Goal: Task Accomplishment & Management: Use online tool/utility

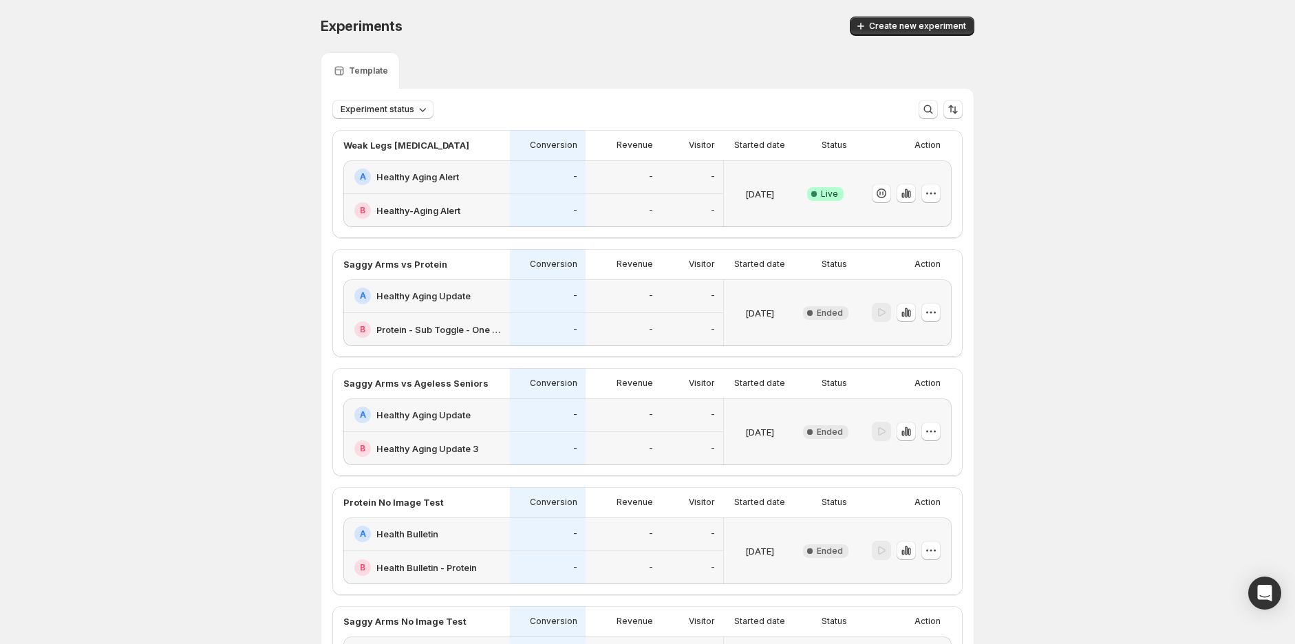
click at [519, 440] on div "-" at bounding box center [548, 449] width 76 height 34
click at [517, 188] on div "0.88%" at bounding box center [548, 177] width 76 height 34
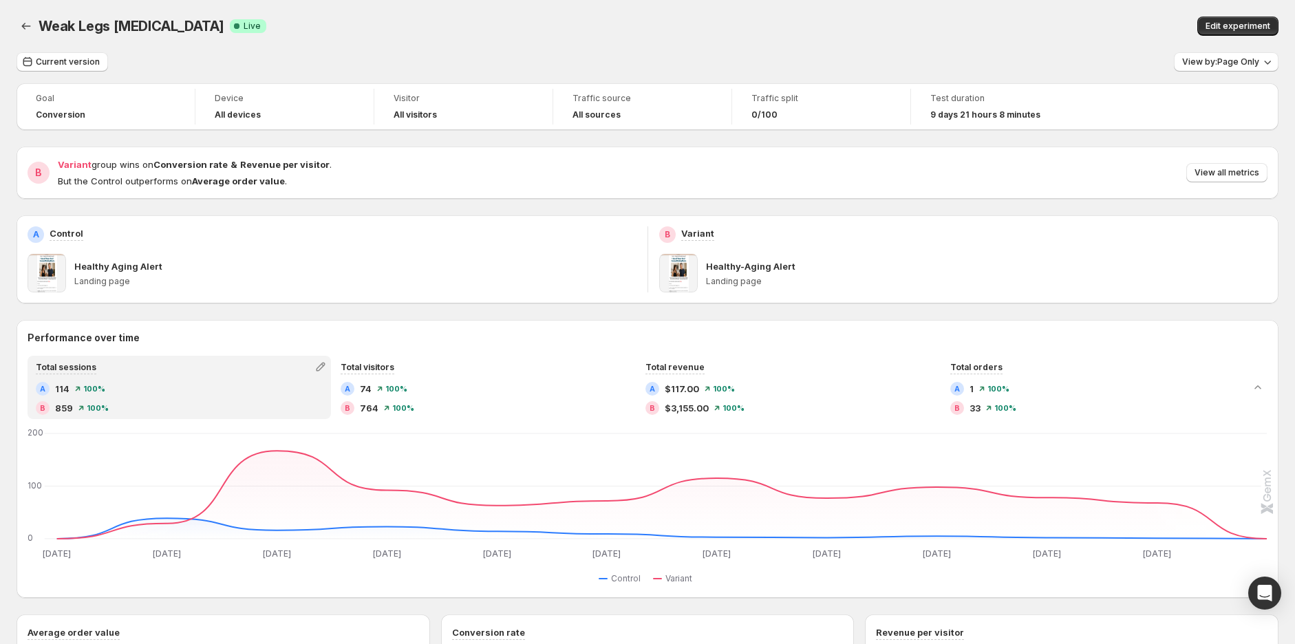
click at [24, 28] on icon "Back" at bounding box center [26, 26] width 14 height 14
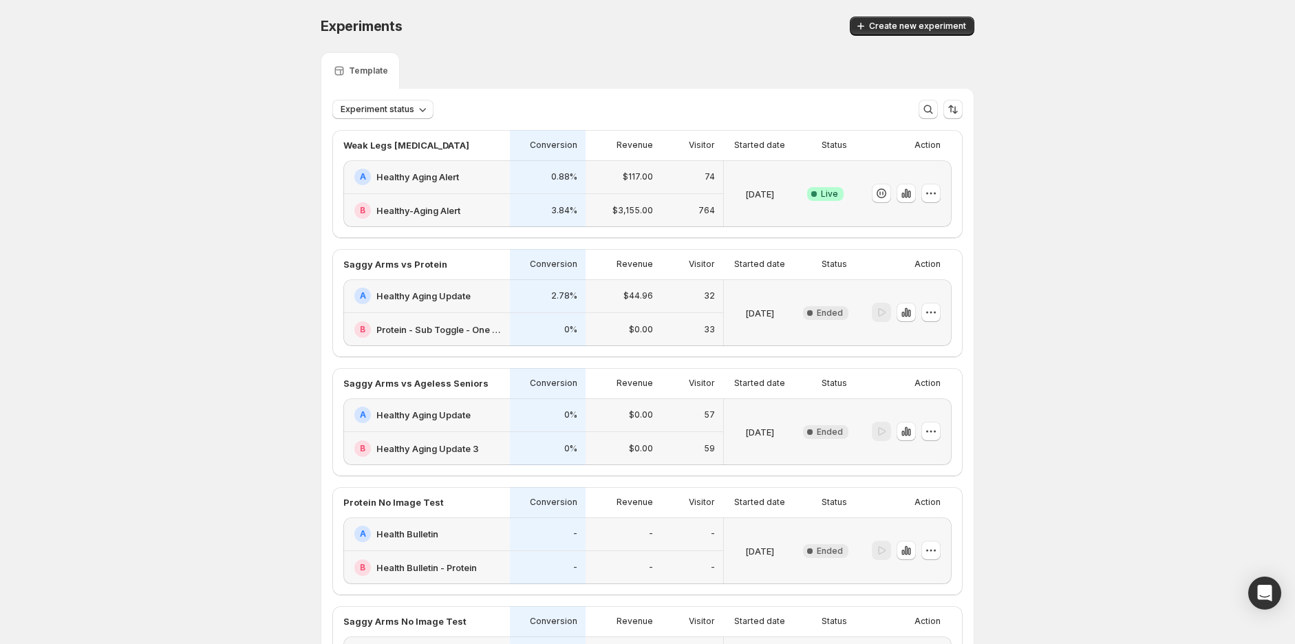
click at [933, 195] on icon "button" at bounding box center [931, 193] width 14 height 14
click at [902, 268] on span "End experiment" at bounding box center [909, 268] width 67 height 11
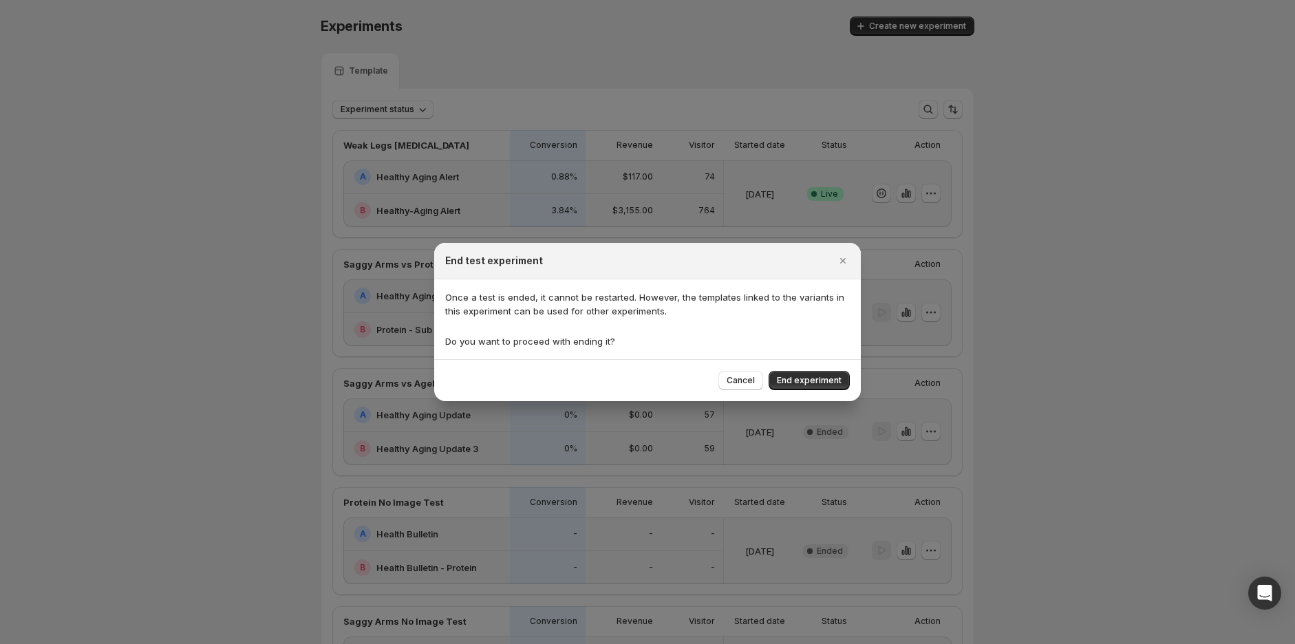
click at [799, 382] on span "End experiment" at bounding box center [809, 380] width 65 height 11
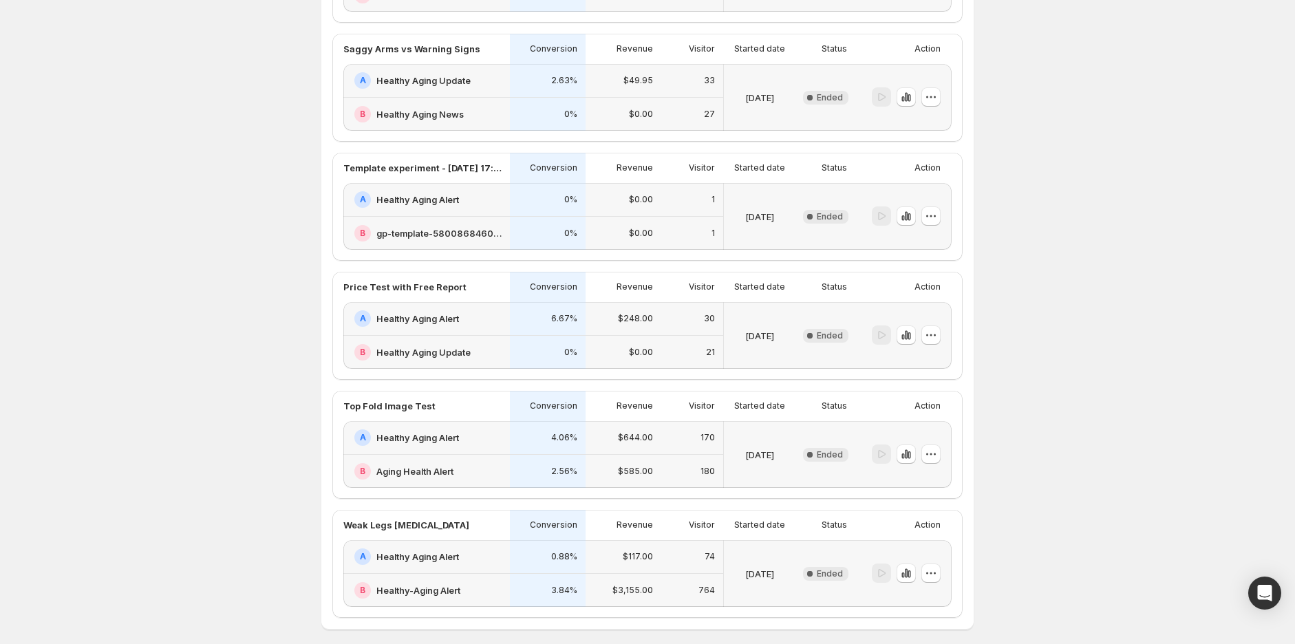
scroll to position [870, 0]
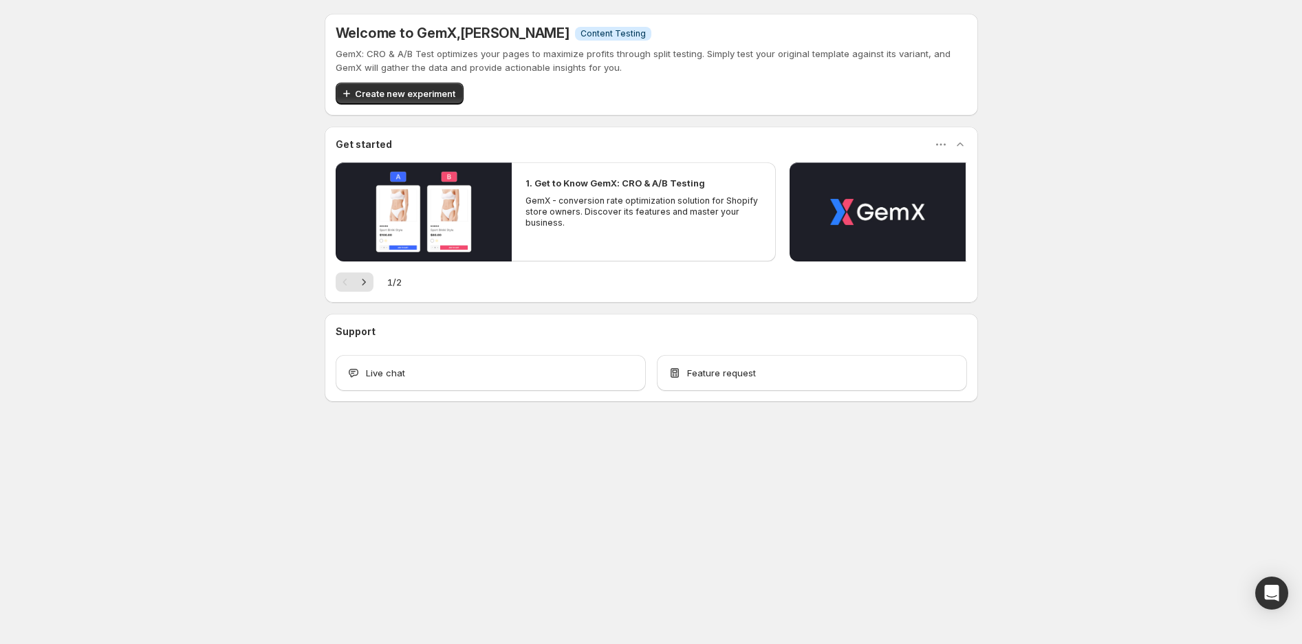
click at [409, 95] on span "Create new experiment" at bounding box center [405, 94] width 100 height 14
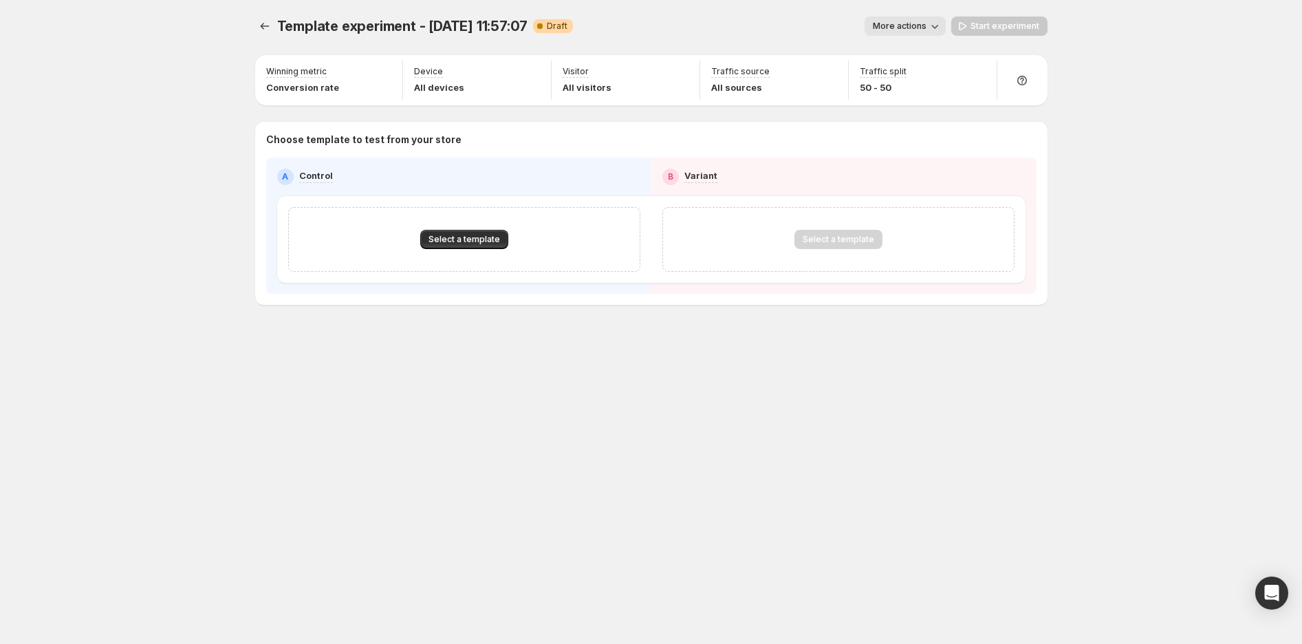
click at [462, 239] on span "Select a template" at bounding box center [465, 239] width 72 height 11
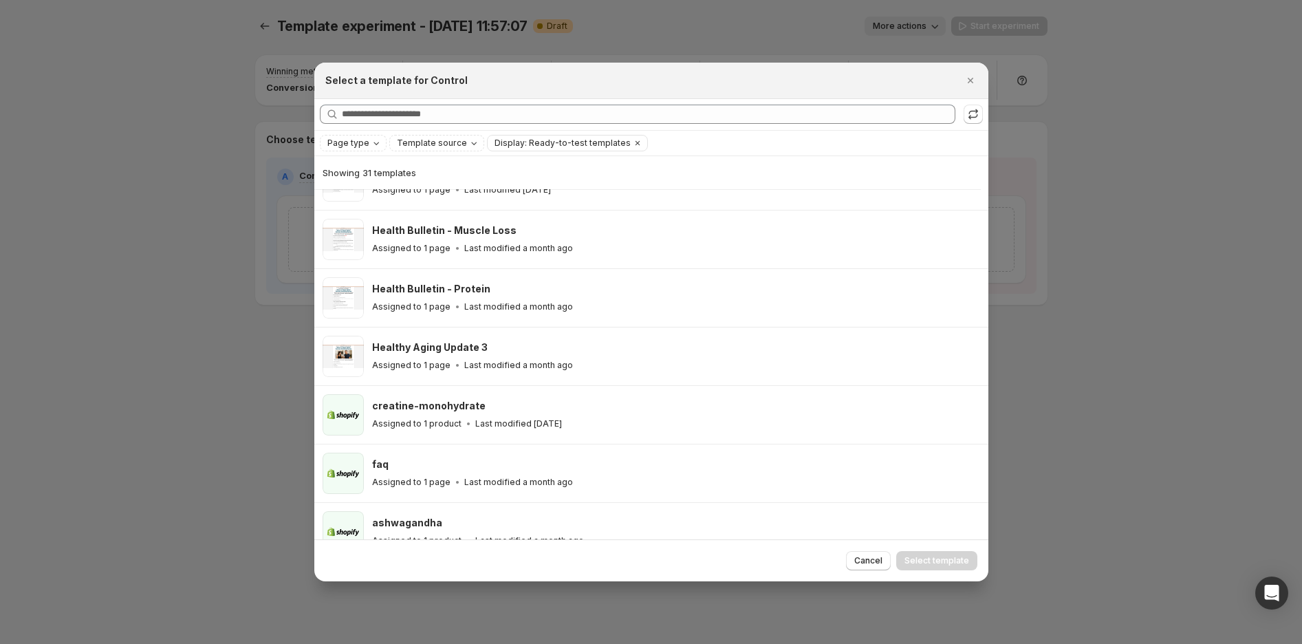
scroll to position [929, 0]
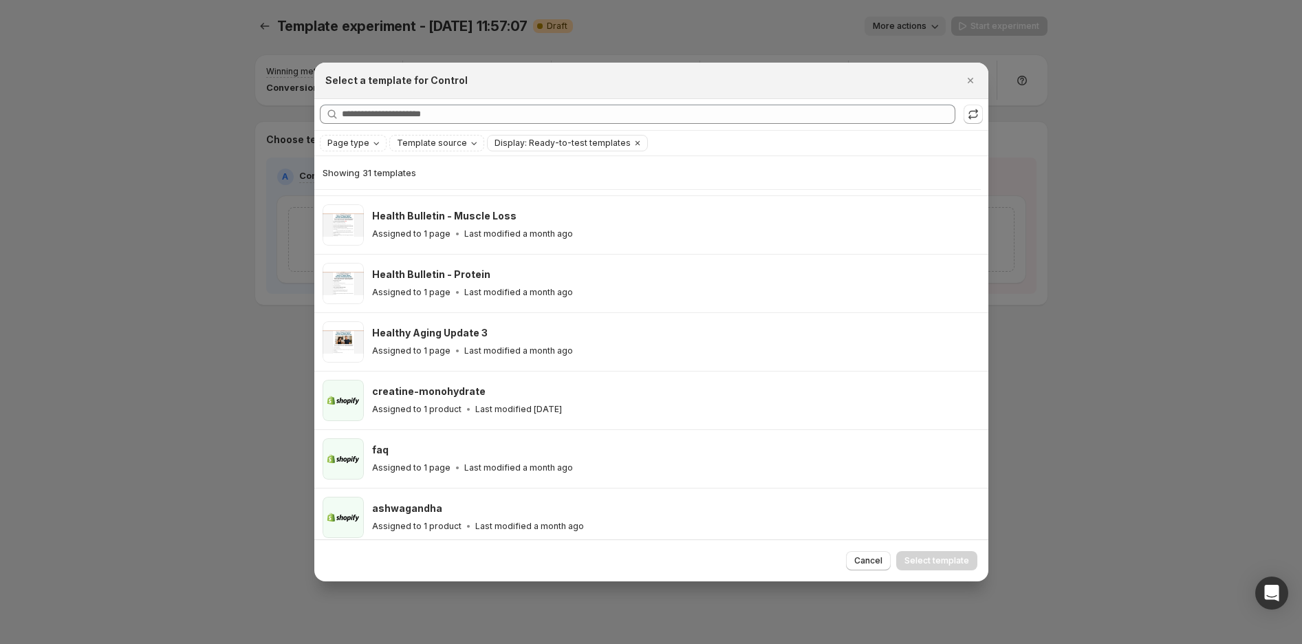
click at [865, 572] on div "Cancel Select template" at bounding box center [651, 560] width 674 height 42
click at [880, 560] on span "Cancel" at bounding box center [868, 560] width 28 height 11
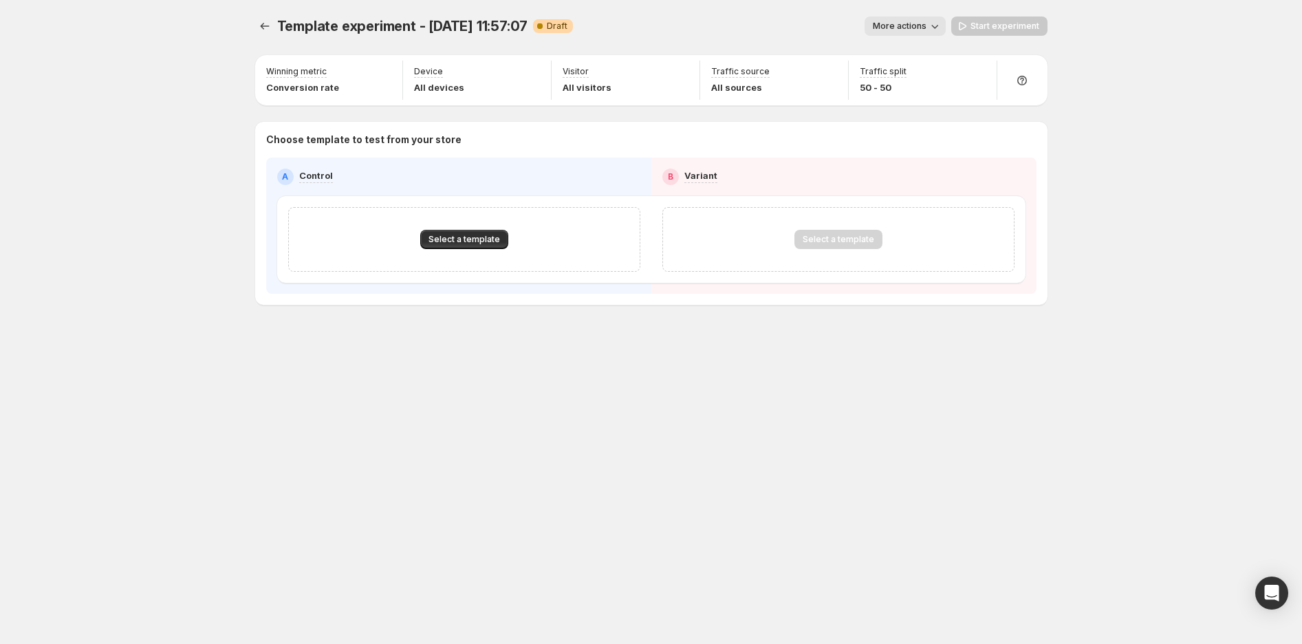
click at [454, 239] on span "Select a template" at bounding box center [465, 239] width 72 height 11
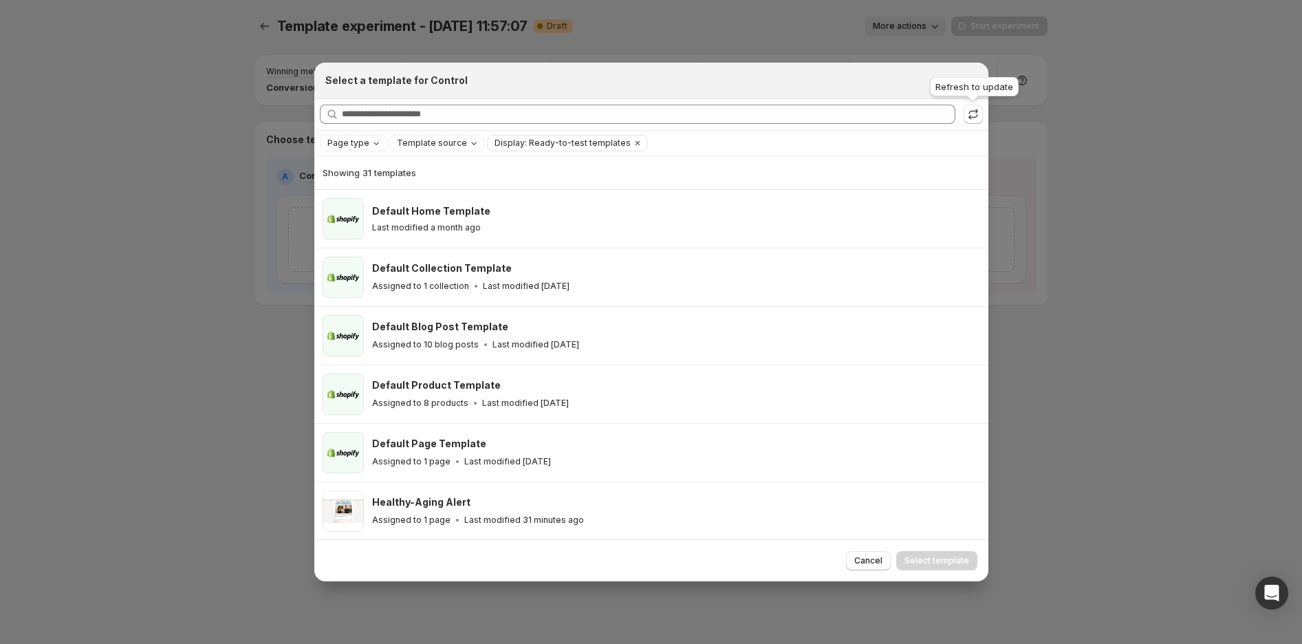
click at [974, 118] on icon ":rf:" at bounding box center [973, 114] width 14 height 14
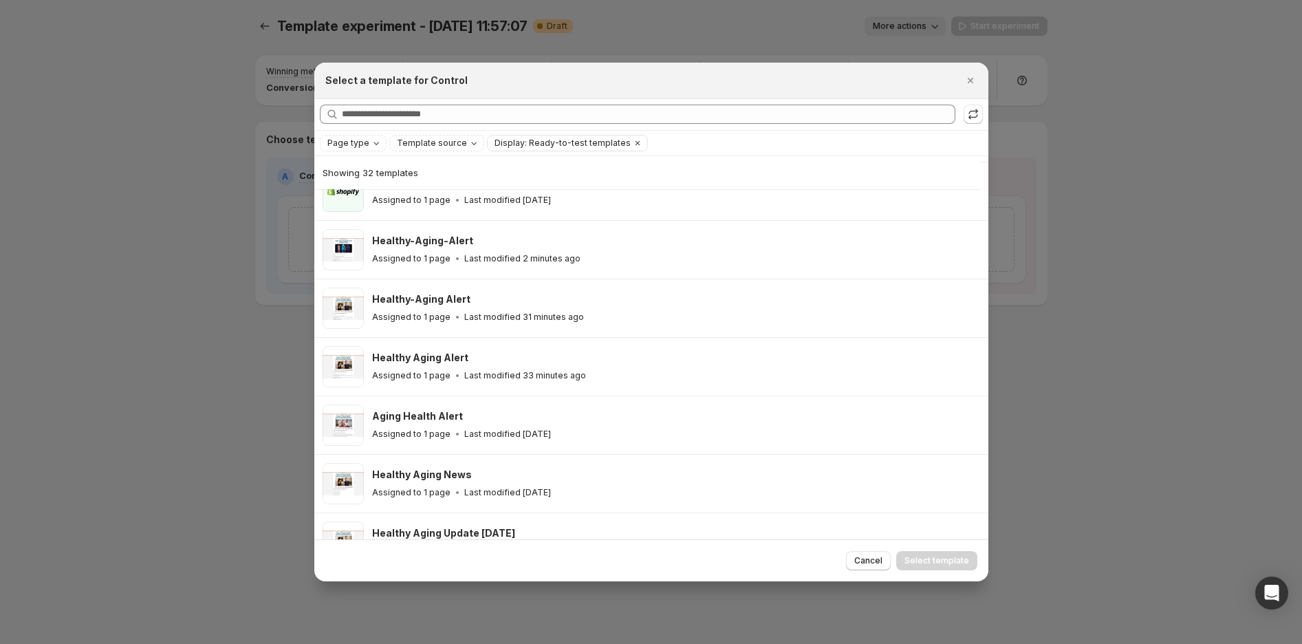
scroll to position [262, 0]
click at [472, 364] on div "Healthy Aging Alert" at bounding box center [674, 357] width 604 height 14
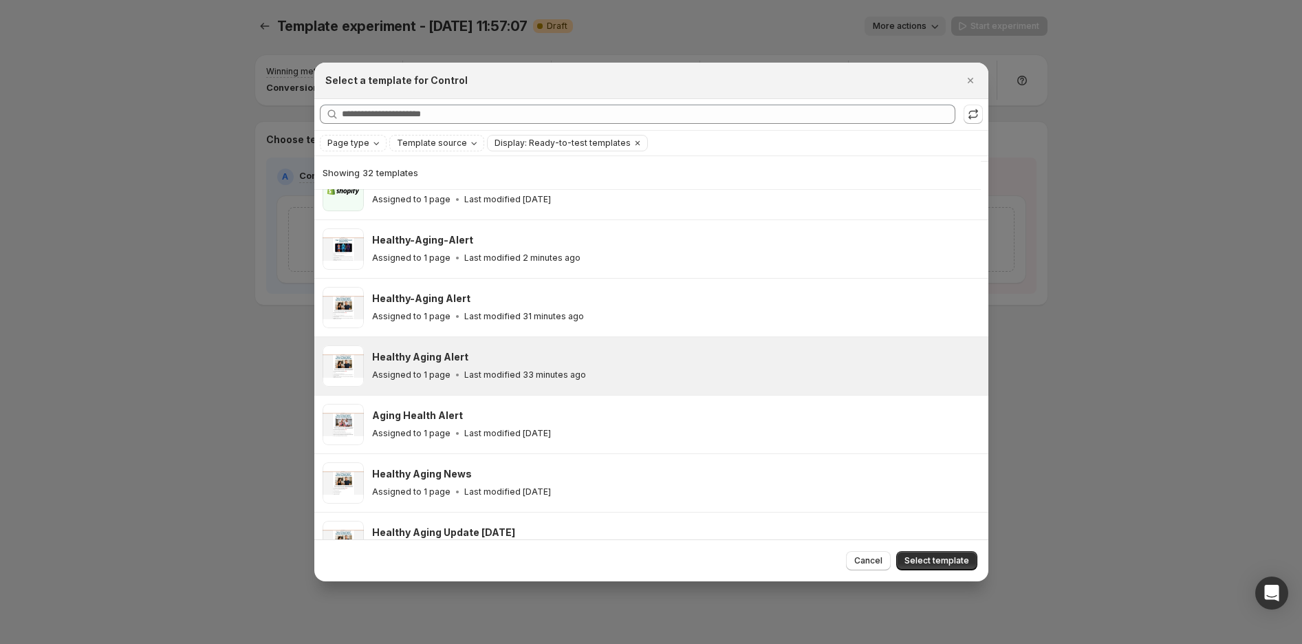
click at [941, 558] on span "Select template" at bounding box center [937, 560] width 65 height 11
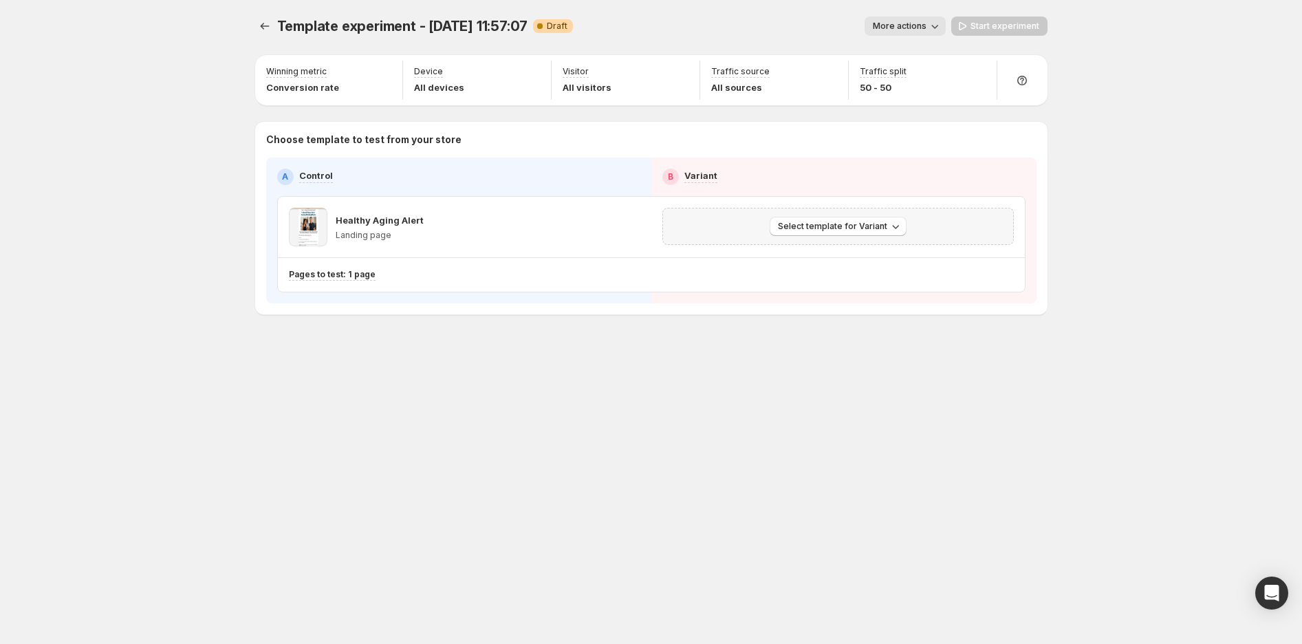
click at [812, 229] on span "Select template for Variant" at bounding box center [832, 226] width 109 height 11
click at [838, 250] on span "Select an existing template" at bounding box center [828, 255] width 116 height 11
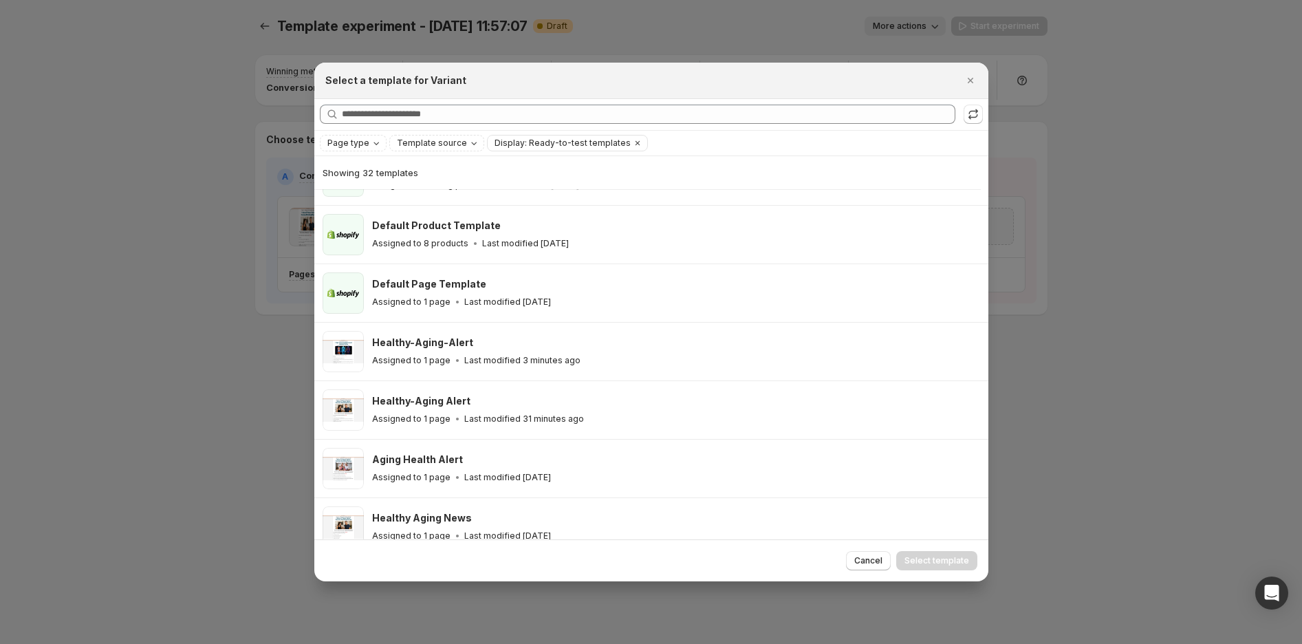
scroll to position [186, 0]
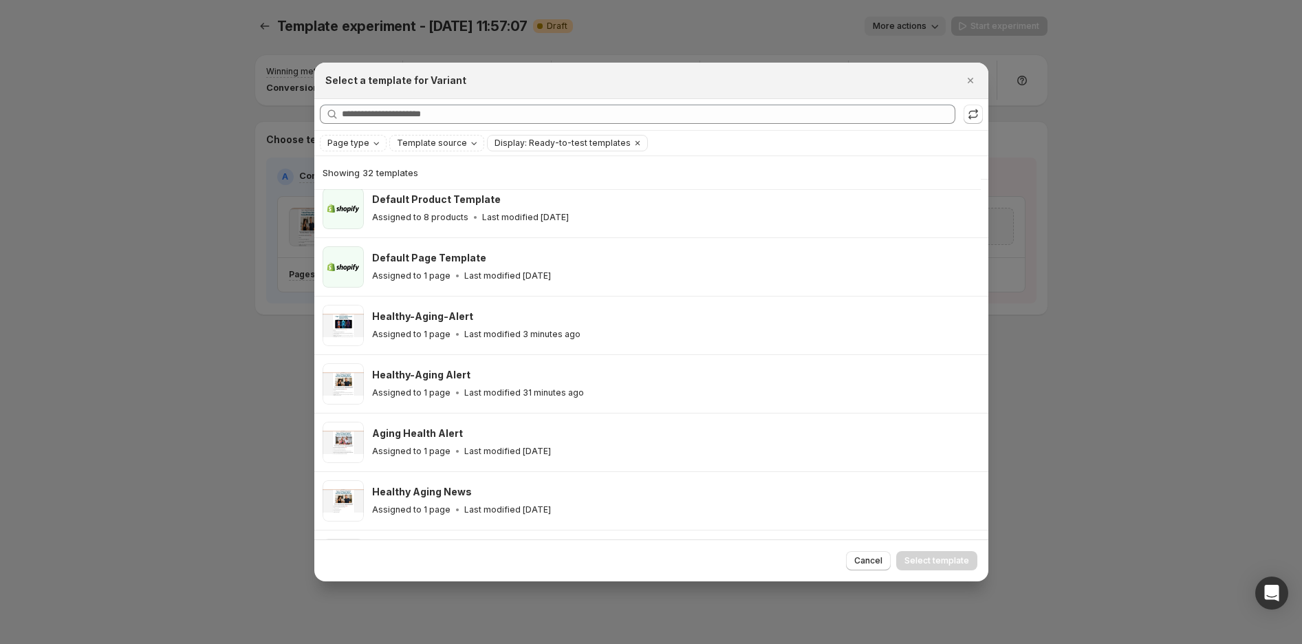
click at [459, 319] on h3 "Healthy-Aging-Alert" at bounding box center [422, 317] width 101 height 14
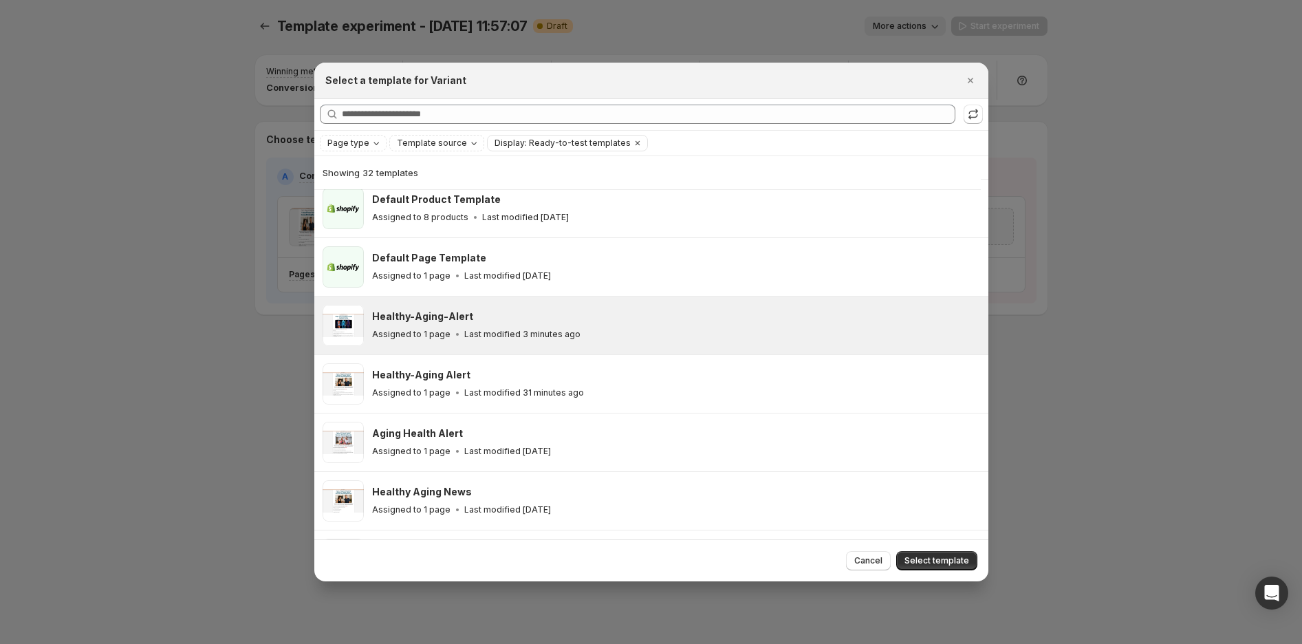
click at [941, 561] on span "Select template" at bounding box center [937, 560] width 65 height 11
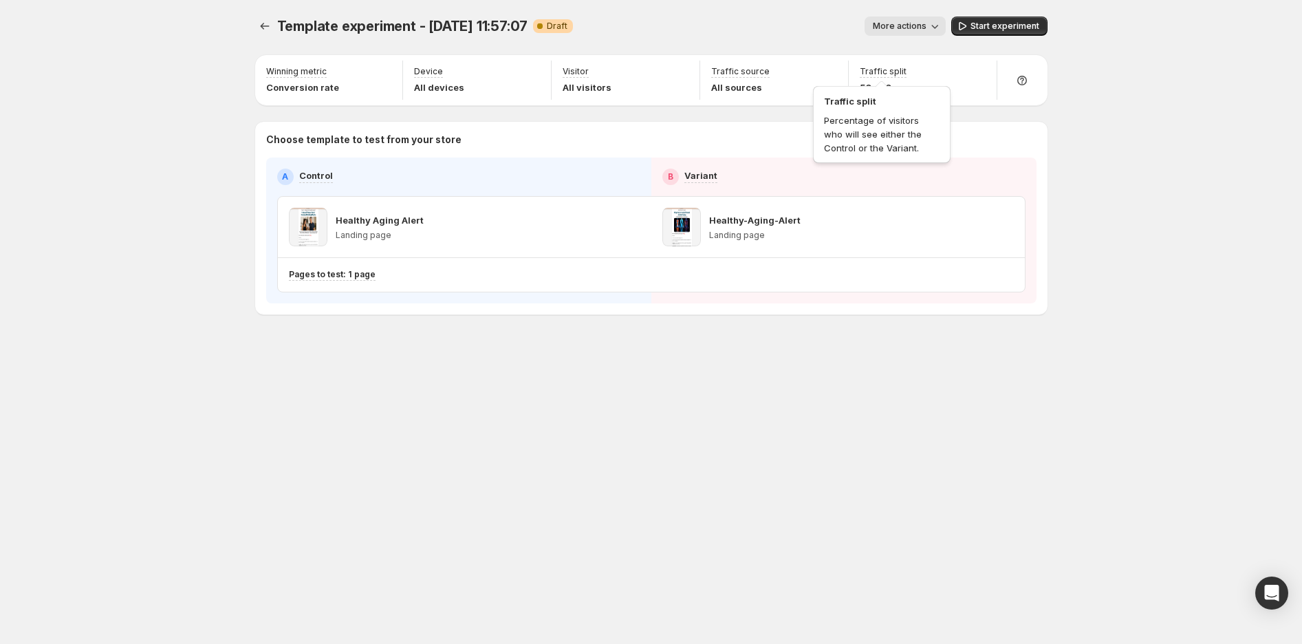
click at [897, 78] on div "Traffic split Percentage of visitors who will see either the Control or the Var…" at bounding box center [881, 122] width 143 height 88
click at [972, 71] on icon "button" at bounding box center [979, 73] width 14 height 14
drag, startPoint x: 973, startPoint y: 103, endPoint x: 997, endPoint y: 100, distance: 24.9
type input "**"
click at [997, 100] on input "range" at bounding box center [979, 102] width 198 height 19
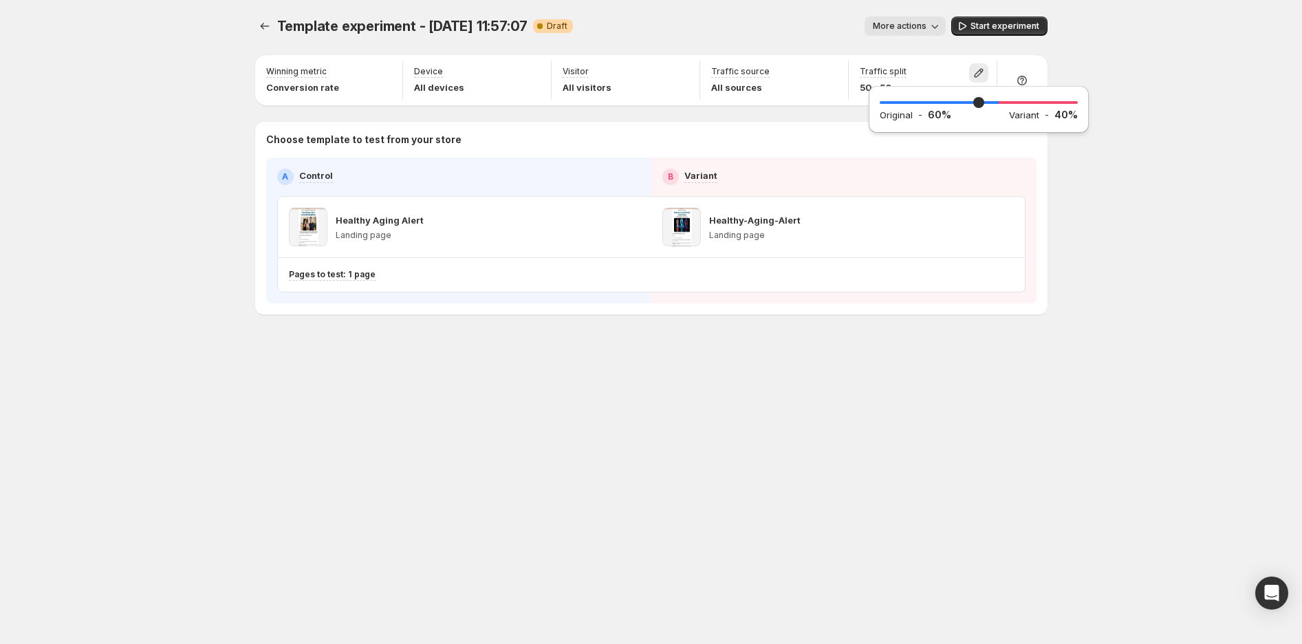
click at [1090, 205] on div "Template experiment - Sep 5, 11:57:07. This page is ready Template experiment -…" at bounding box center [651, 322] width 1302 height 644
click at [545, 228] on div "Healthy Aging Alert Landing page" at bounding box center [464, 227] width 351 height 39
click at [909, 76] on div "Traffic split 60 - 40" at bounding box center [922, 80] width 137 height 39
click at [479, 28] on span "Template experiment - Sep 5, 11:57:07" at bounding box center [402, 26] width 251 height 17
click at [918, 26] on span "More actions" at bounding box center [900, 26] width 54 height 11
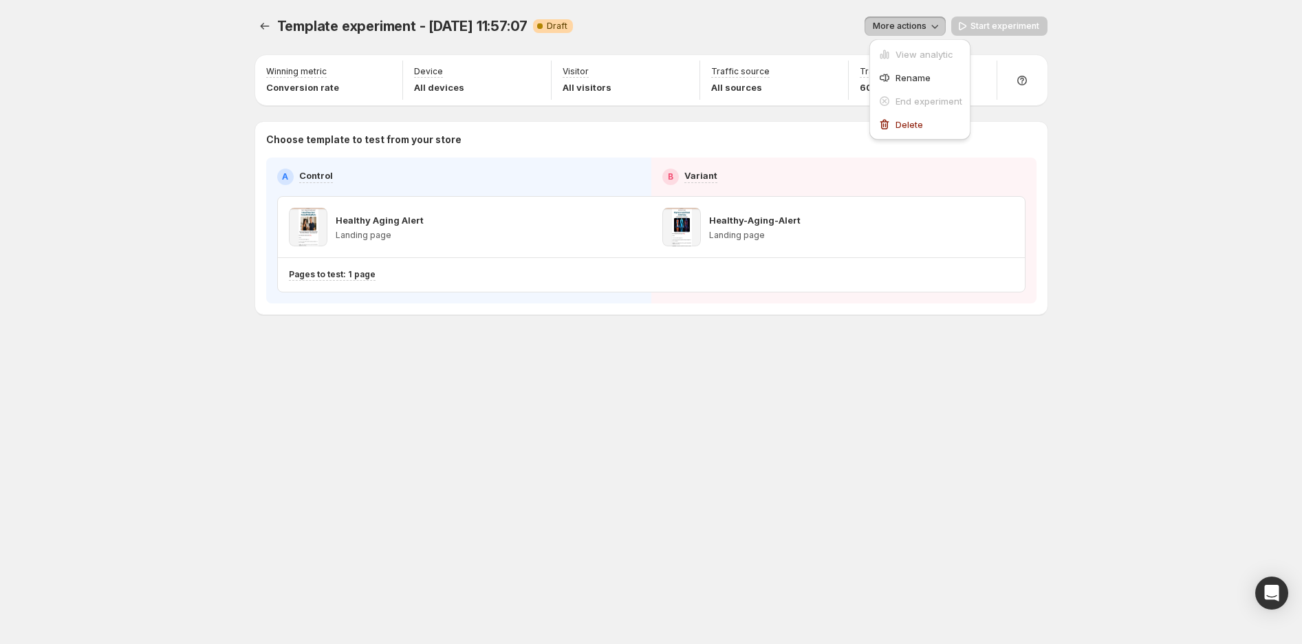
click at [929, 78] on span "Rename" at bounding box center [913, 77] width 35 height 11
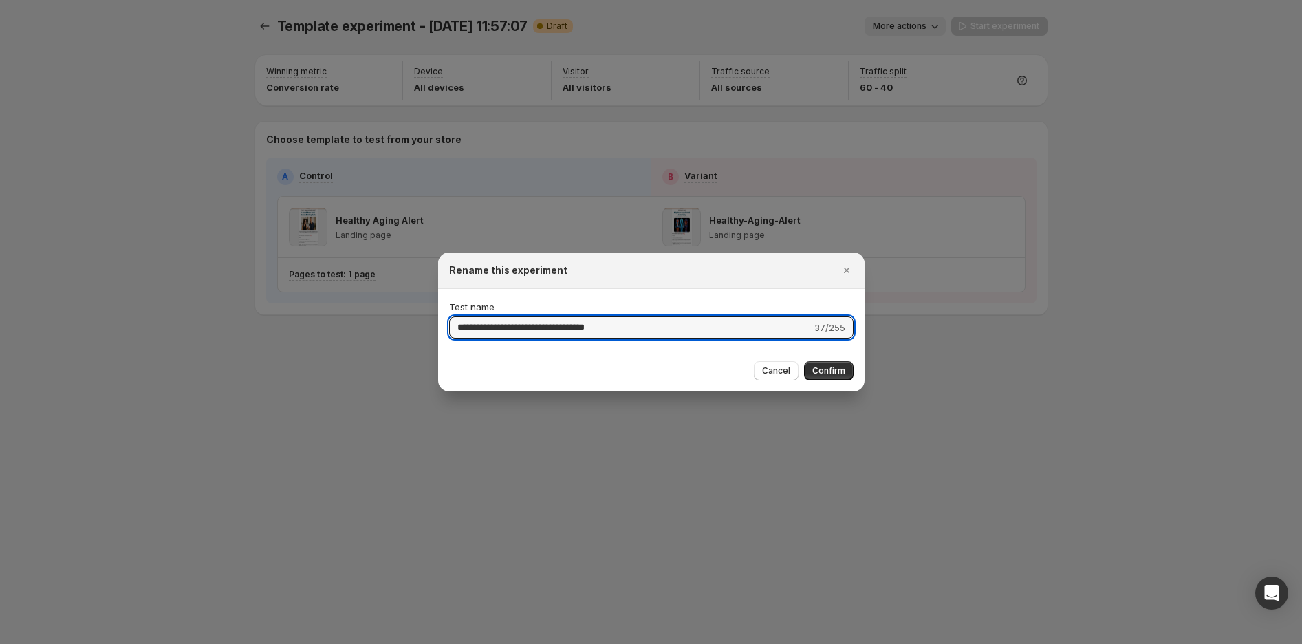
drag, startPoint x: 642, startPoint y: 325, endPoint x: 371, endPoint y: 325, distance: 270.3
click at [370, 643] on div "**********" at bounding box center [651, 644] width 1302 height 0
type input "*"
type input "**********"
click at [834, 369] on span "Confirm" at bounding box center [828, 370] width 33 height 11
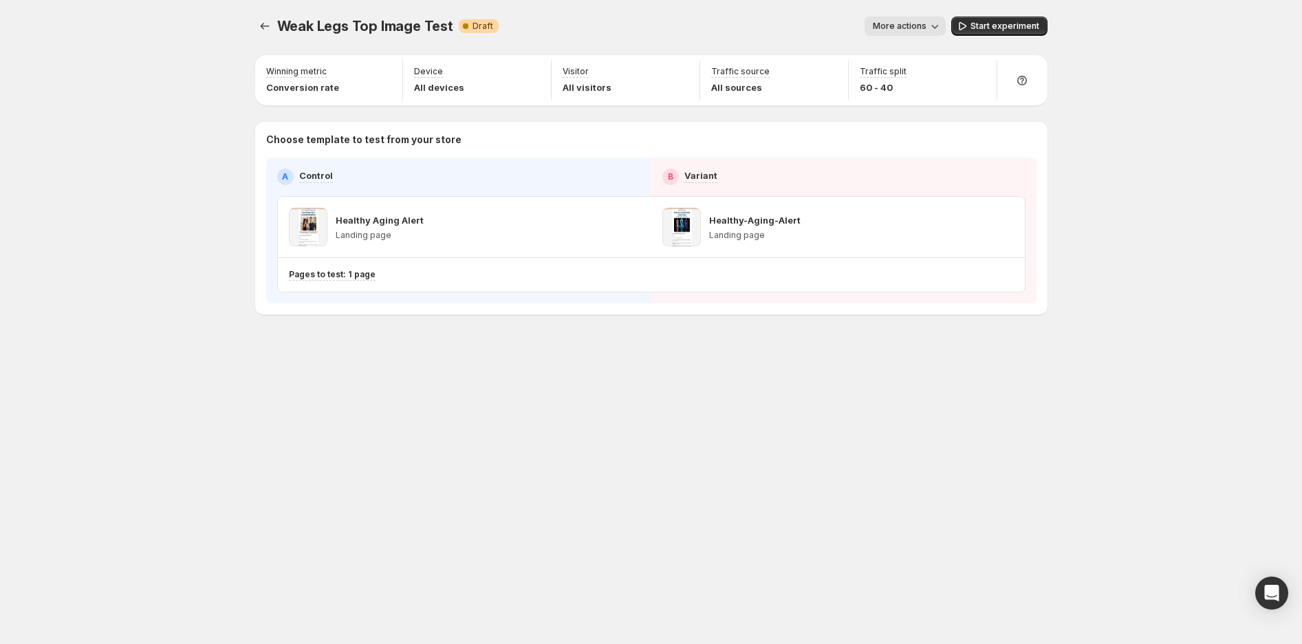
click at [1027, 19] on button "Start experiment" at bounding box center [999, 26] width 96 height 19
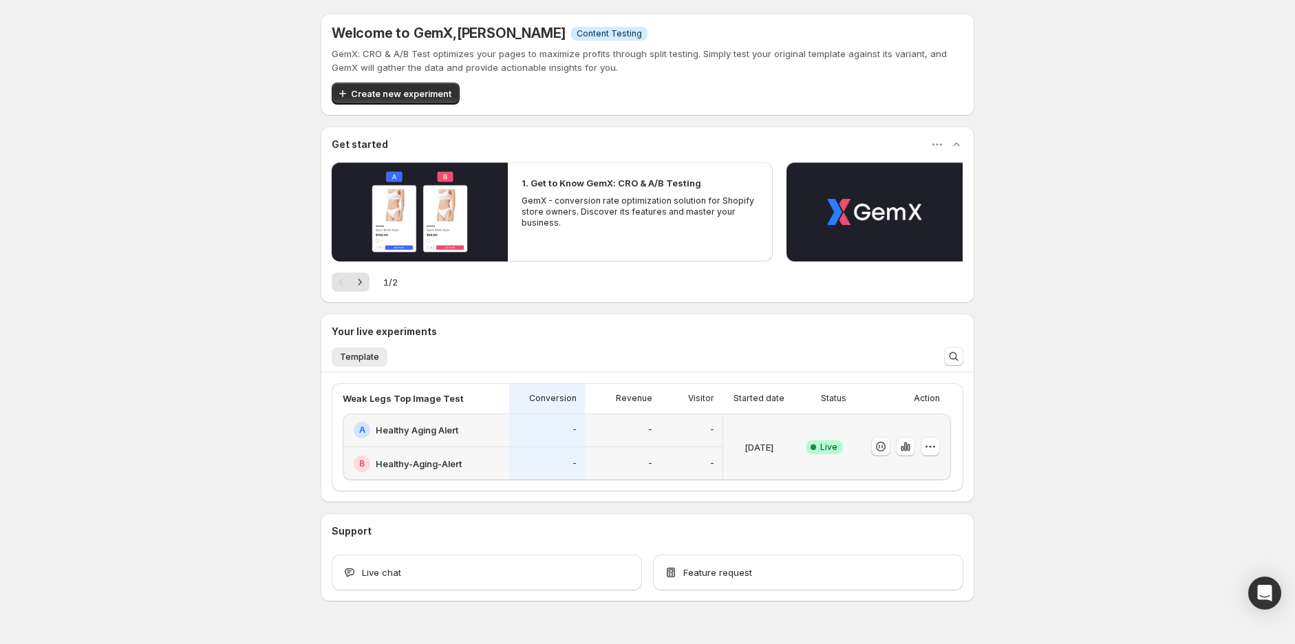
click at [541, 440] on div "-" at bounding box center [547, 430] width 76 height 34
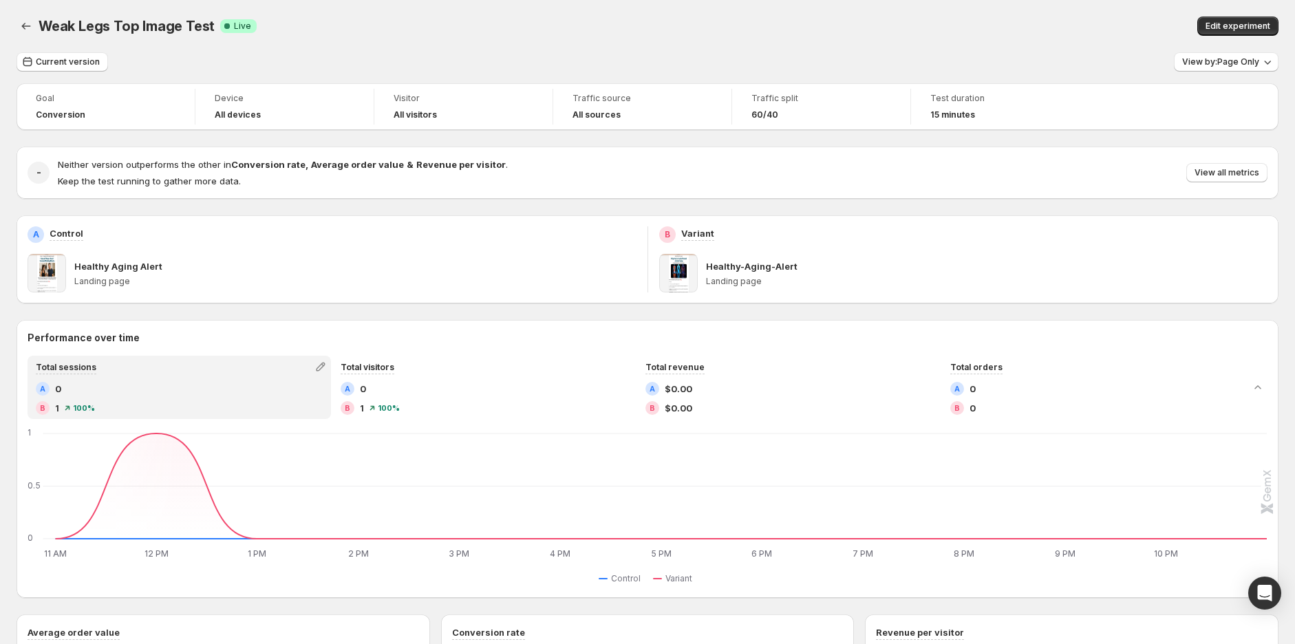
click at [1233, 171] on span "View all metrics" at bounding box center [1226, 172] width 65 height 11
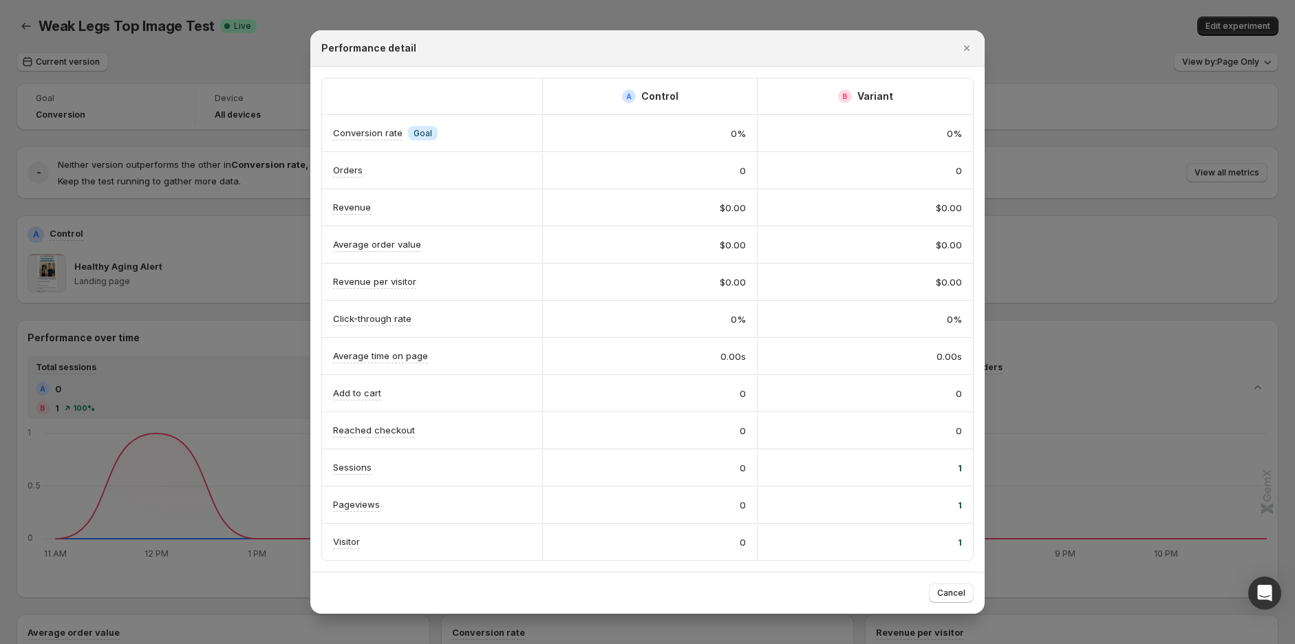
click at [968, 52] on icon "Close" at bounding box center [967, 48] width 14 height 14
